Goal: Check status: Check status

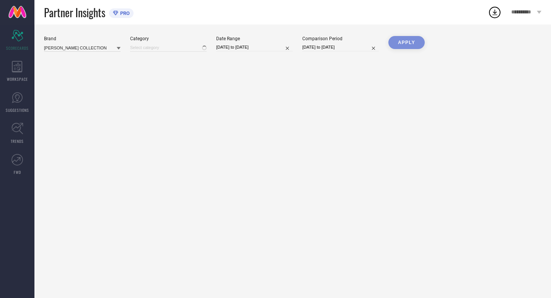
type input "All"
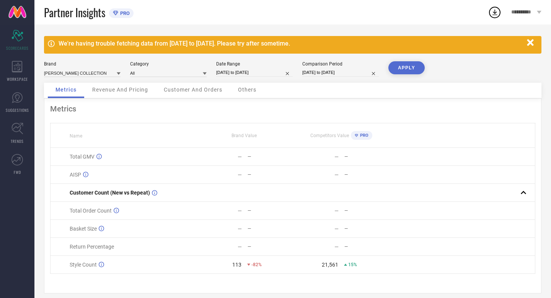
click at [270, 73] on input "[DATE] to [DATE]" at bounding box center [254, 73] width 77 height 8
select select "8"
select select "2025"
select select "9"
select select "2025"
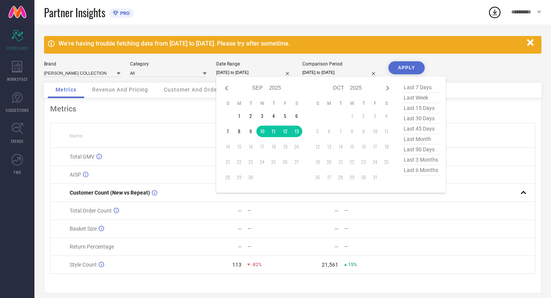
click at [408, 68] on button "APPLY" at bounding box center [407, 67] width 36 height 13
